Goal: Task Accomplishment & Management: Manage account settings

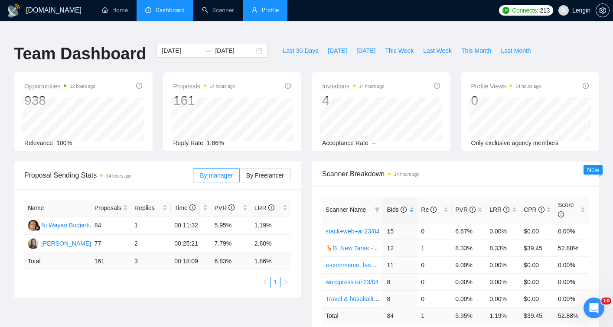
click at [272, 11] on link "Profile" at bounding box center [265, 10] width 27 height 7
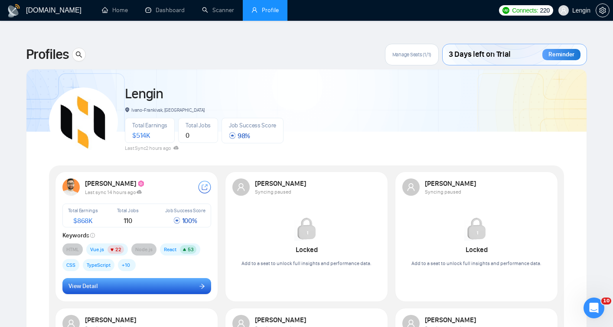
click at [200, 284] on icon "arrow-right" at bounding box center [202, 287] width 6 height 6
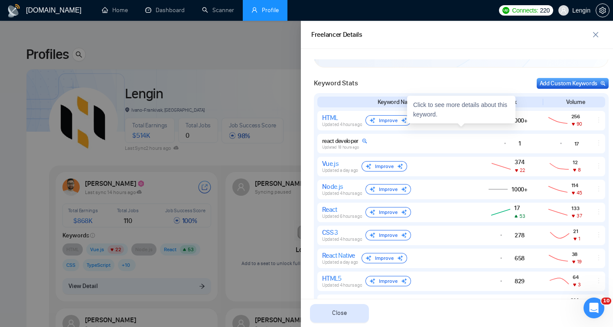
scroll to position [369, 0]
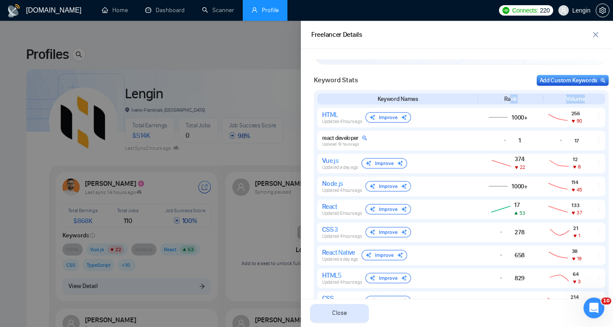
drag, startPoint x: 511, startPoint y: 98, endPoint x: 551, endPoint y: 104, distance: 39.8
click at [551, 104] on div "Keyword Names Rank Volume" at bounding box center [462, 99] width 288 height 11
drag, startPoint x: 580, startPoint y: 100, endPoint x: 573, endPoint y: 100, distance: 7.4
click at [573, 100] on div "Volume" at bounding box center [575, 99] width 59 height 9
click at [564, 100] on div "Volume" at bounding box center [575, 99] width 59 height 9
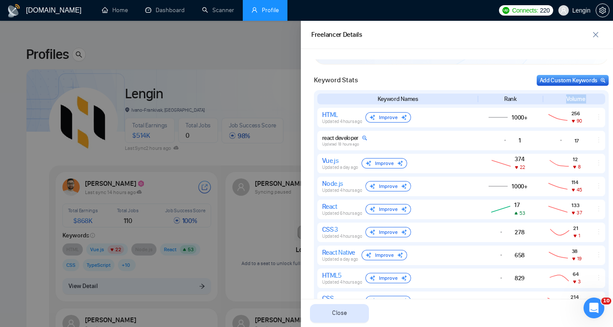
drag, startPoint x: 564, startPoint y: 100, endPoint x: 594, endPoint y: 97, distance: 30.1
click at [594, 97] on div "Volume" at bounding box center [575, 99] width 59 height 9
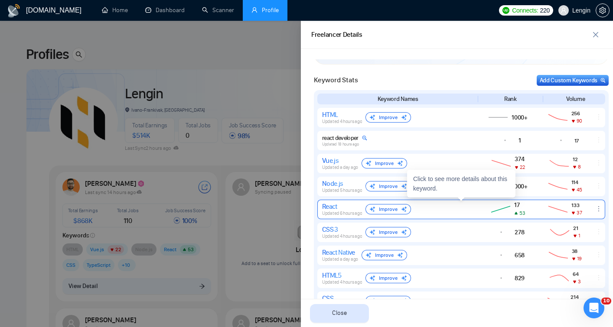
click at [573, 211] on icon at bounding box center [574, 213] width 4 height 4
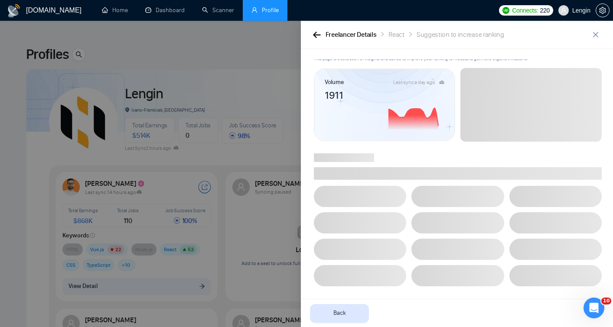
scroll to position [0, 0]
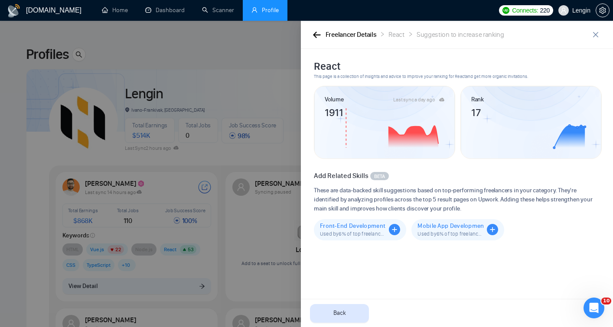
drag, startPoint x: 327, startPoint y: 112, endPoint x: 347, endPoint y: 112, distance: 20.0
click at [347, 112] on icon at bounding box center [385, 128] width 120 height 44
click at [316, 33] on icon "button" at bounding box center [317, 35] width 8 height 7
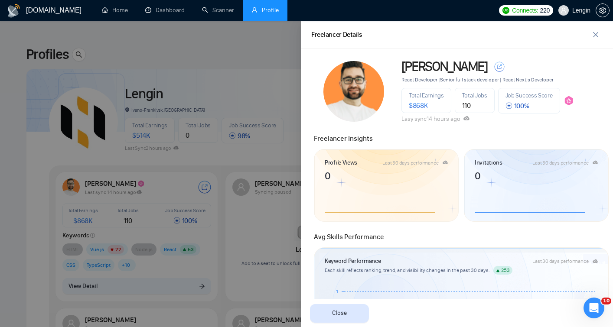
click at [228, 48] on div at bounding box center [306, 174] width 613 height 307
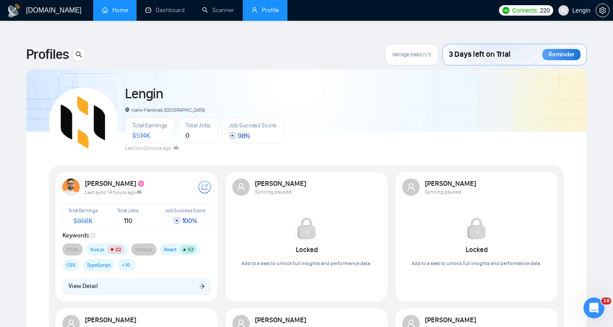
click at [116, 13] on link "Home" at bounding box center [115, 10] width 26 height 7
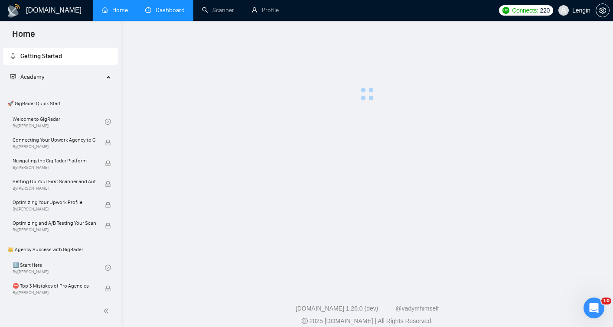
click at [165, 14] on link "Dashboard" at bounding box center [164, 10] width 39 height 7
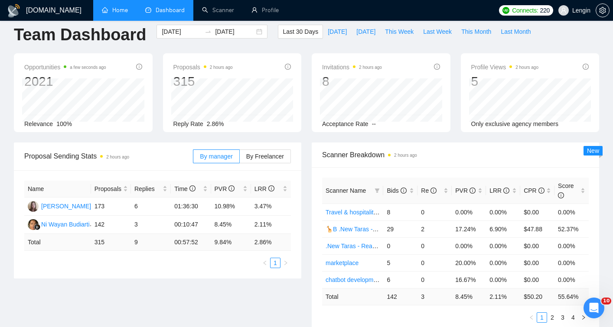
scroll to position [20, 0]
click at [413, 185] on div "Bids" at bounding box center [400, 190] width 27 height 10
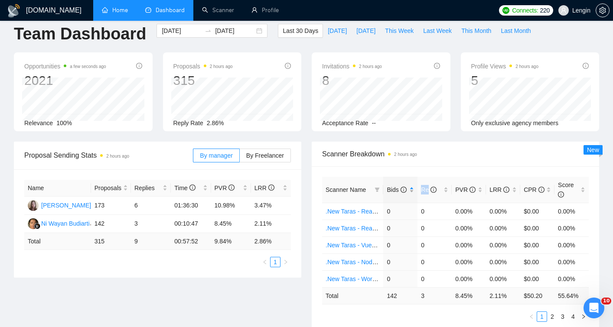
click at [413, 185] on div "Bids" at bounding box center [400, 190] width 27 height 10
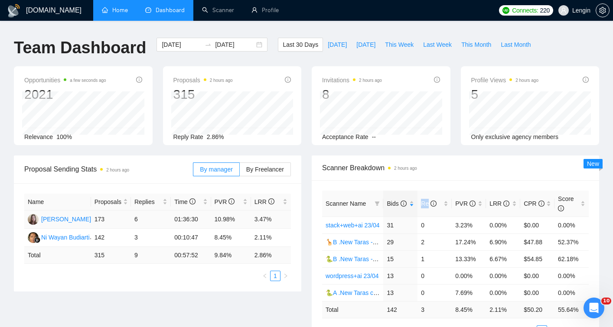
scroll to position [5, 0]
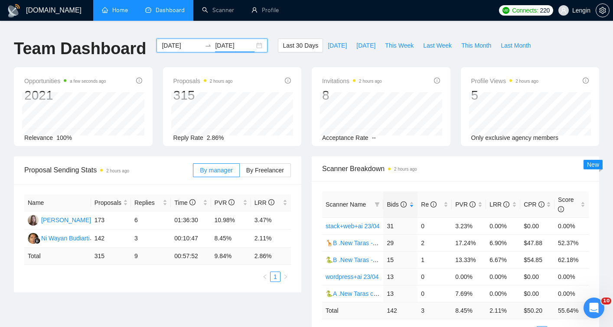
click at [228, 41] on input "[DATE]" at bounding box center [234, 46] width 39 height 10
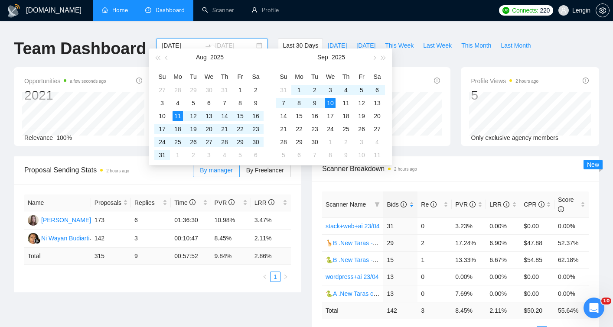
type input "[DATE]"
click at [195, 276] on div "Name Proposals Replies Time PVR LRR Nadiia Beida 173 6 01:36:30 10.98% 3.47% Ni…" at bounding box center [158, 238] width 288 height 108
